Goal: Transaction & Acquisition: Purchase product/service

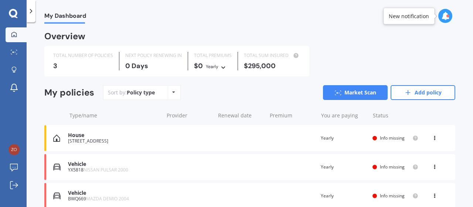
click at [260, 139] on div "House [STREET_ADDRESS] Renewal date Premium You are paying Yearly Status Info m…" at bounding box center [249, 138] width 411 height 26
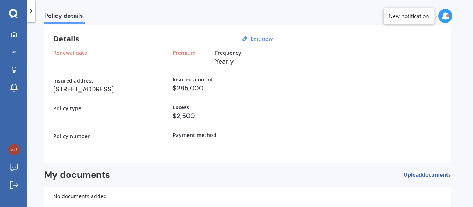
scroll to position [21, 0]
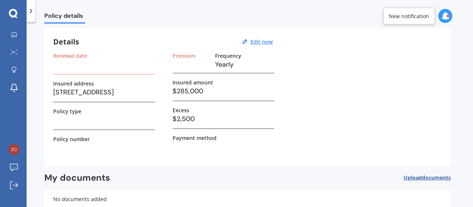
click at [186, 88] on h3 "$285,000" at bounding box center [224, 90] width 102 height 11
click at [190, 87] on h3 "$285,000" at bounding box center [224, 90] width 102 height 11
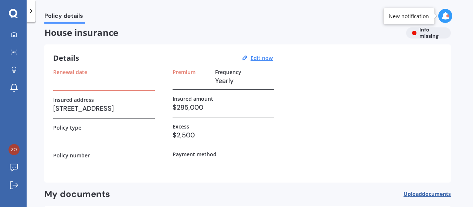
scroll to position [0, 0]
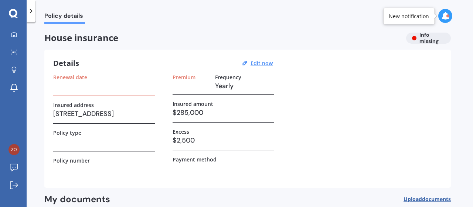
click at [430, 36] on div "House insurance Info missing" at bounding box center [247, 38] width 406 height 11
click at [179, 73] on div "Details Edit now Renewal date Insured address [STREET_ADDRESS] Policy type Poli…" at bounding box center [247, 119] width 406 height 138
click at [237, 75] on label "Frequency" at bounding box center [228, 77] width 26 height 6
click at [105, 76] on div "Renewal date" at bounding box center [104, 77] width 102 height 6
click at [32, 9] on icon at bounding box center [30, 10] width 7 height 7
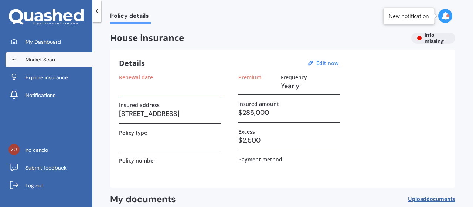
click at [51, 56] on span "Market Scan" at bounding box center [40, 59] width 30 height 7
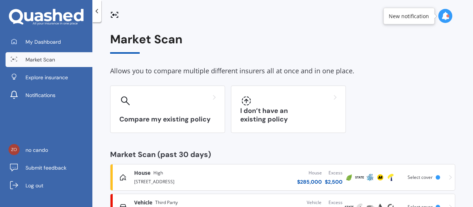
scroll to position [59, 0]
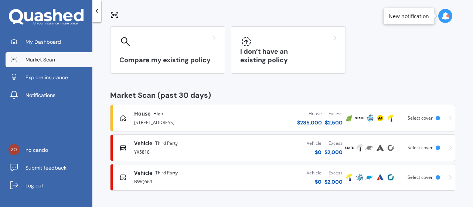
click at [207, 116] on div "House High" at bounding box center [183, 113] width 98 height 7
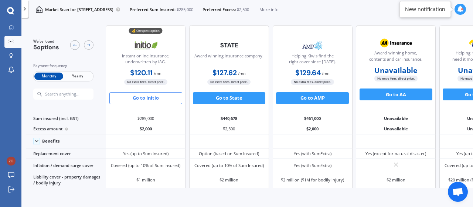
click at [146, 99] on button "Go to Initio" at bounding box center [145, 98] width 73 height 12
